Goal: Task Accomplishment & Management: Manage account settings

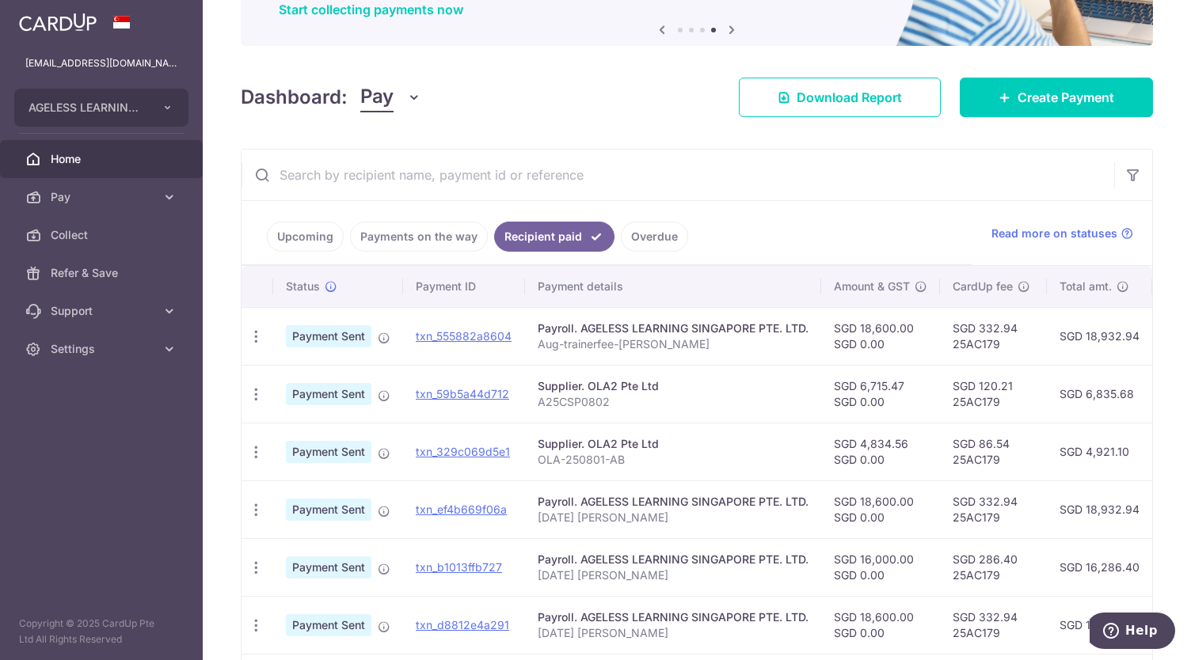
scroll to position [0, 87]
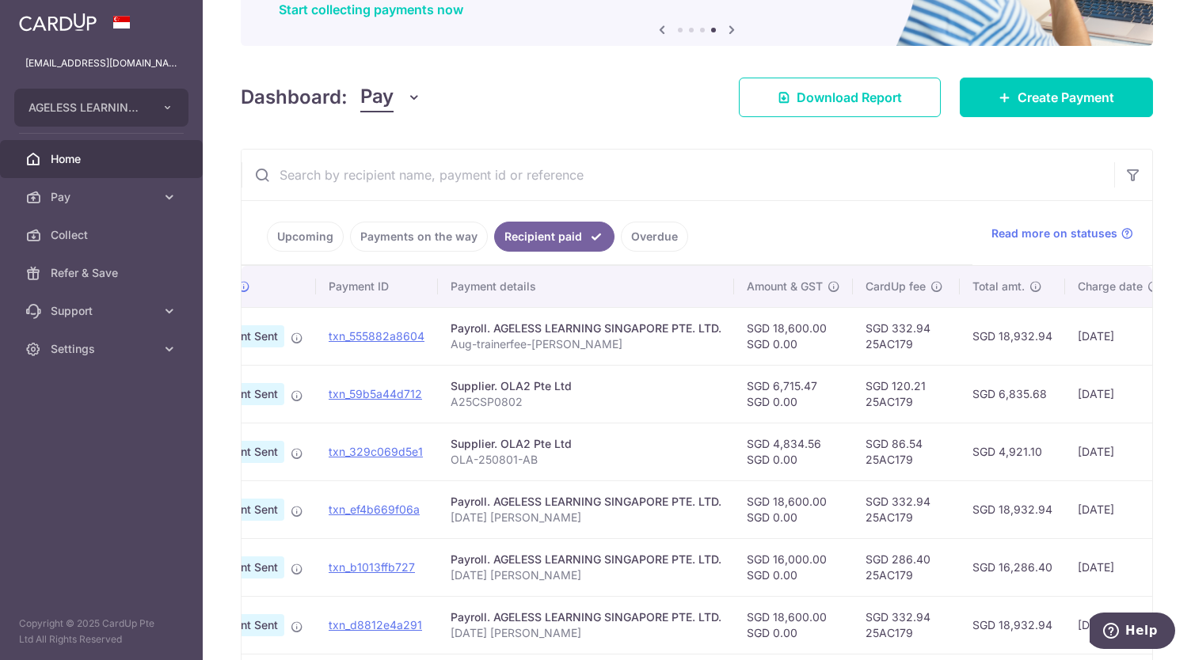
click at [405, 234] on link "Payments on the way" at bounding box center [419, 237] width 138 height 30
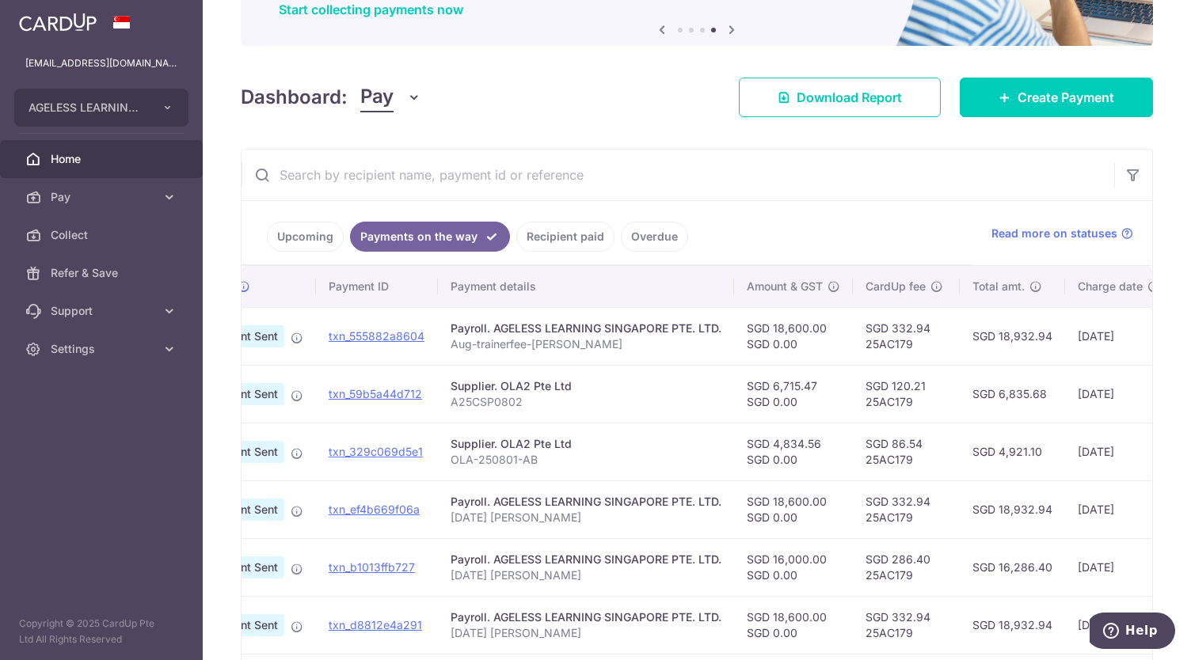
scroll to position [157, 0]
click at [311, 237] on link "Upcoming" at bounding box center [305, 237] width 77 height 30
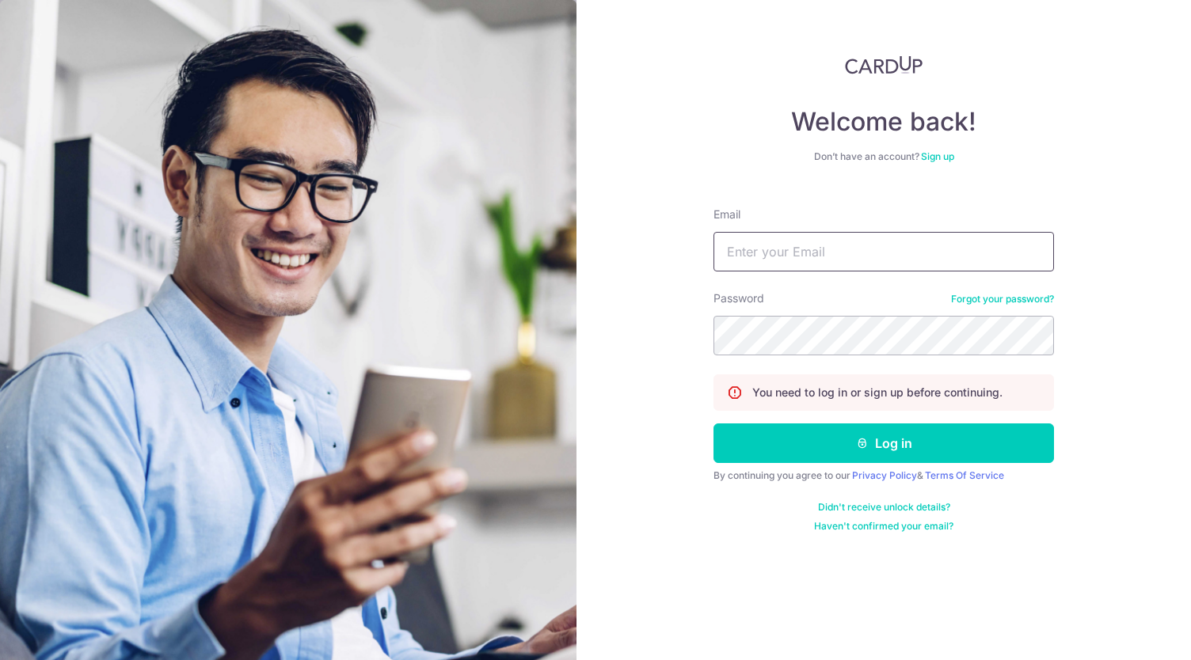
click at [740, 255] on input "Email" at bounding box center [883, 252] width 340 height 40
type input "[EMAIL_ADDRESS][DOMAIN_NAME]"
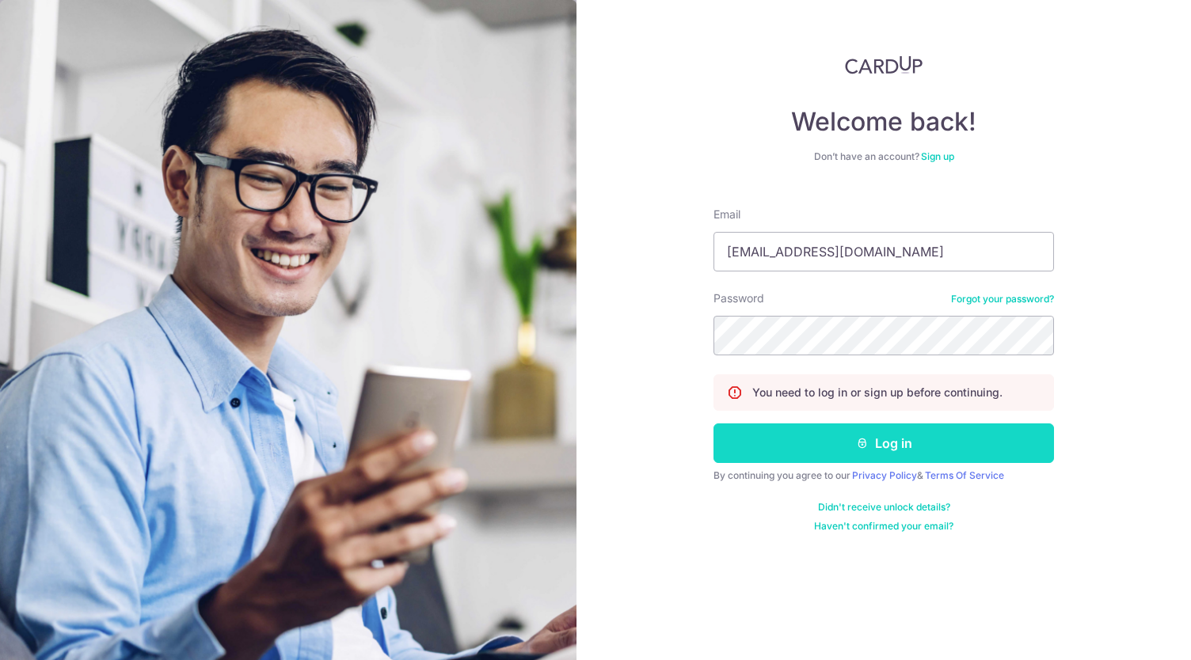
click at [871, 447] on button "Log in" at bounding box center [883, 444] width 340 height 40
